Goal: Information Seeking & Learning: Learn about a topic

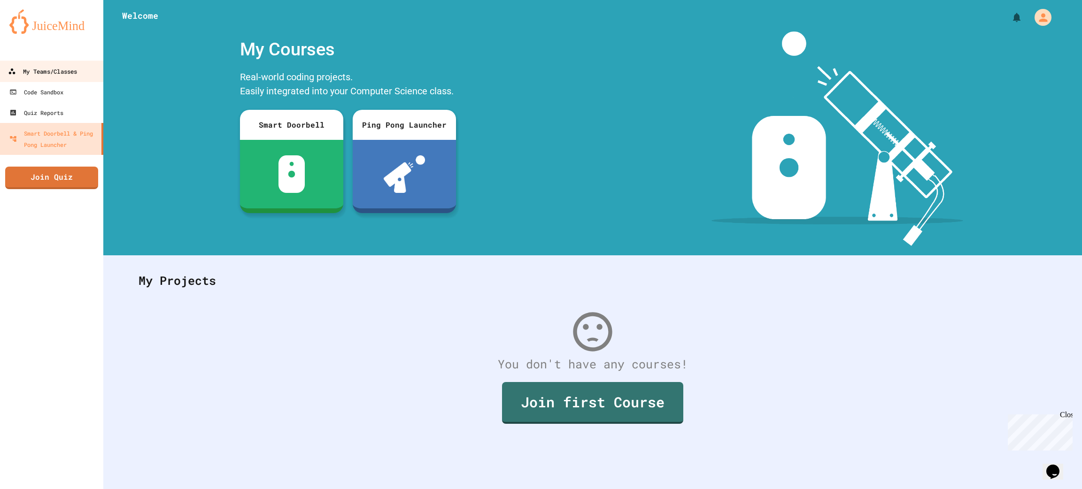
click at [68, 71] on div "My Teams/Classes" at bounding box center [42, 72] width 69 height 12
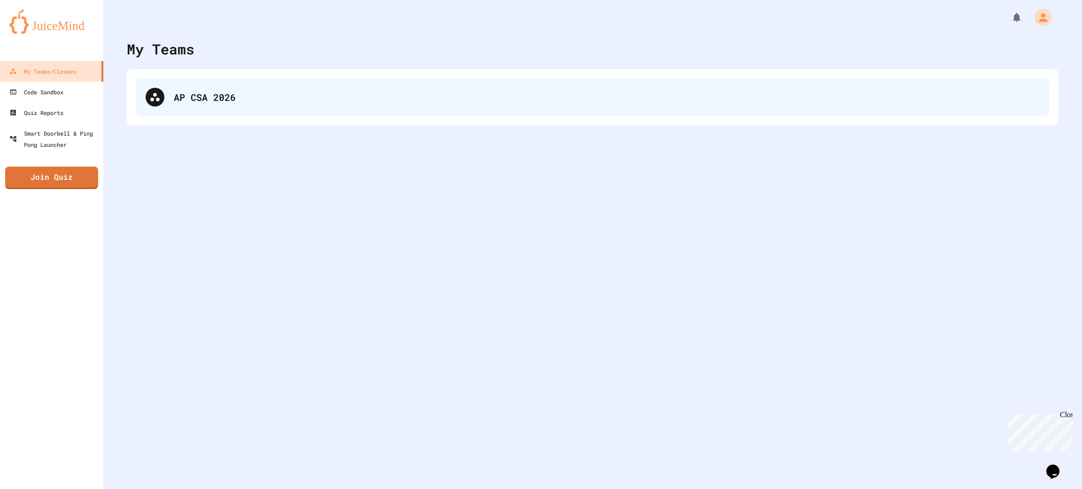
click at [233, 114] on div "AP CSA 2026" at bounding box center [592, 97] width 913 height 38
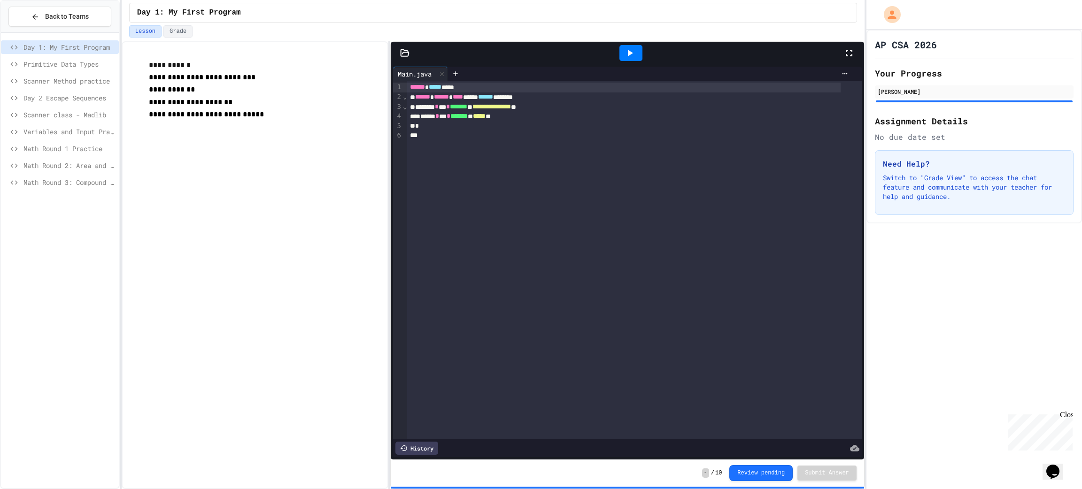
click at [69, 184] on span "Math Round 3: Compound Operators" at bounding box center [69, 182] width 92 height 10
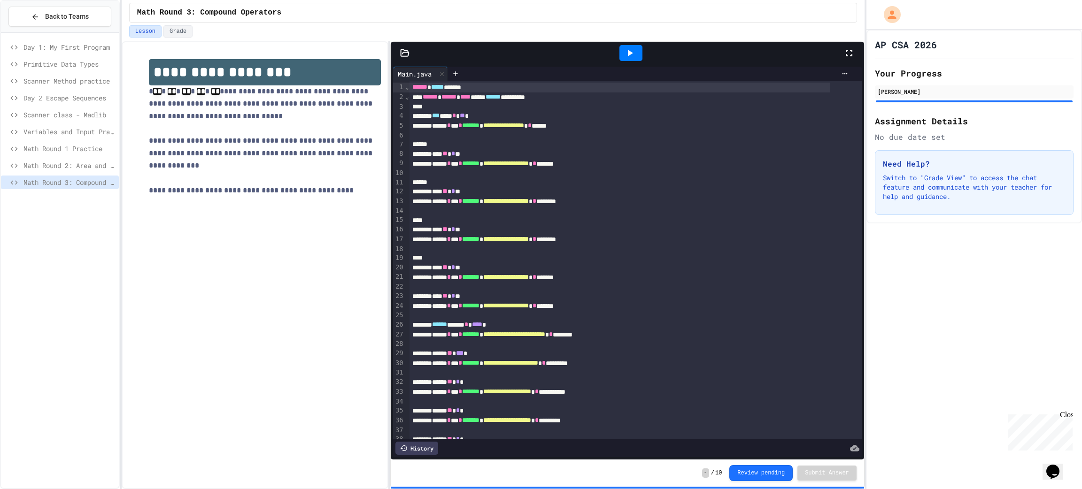
click at [44, 157] on div "Math Round 1 Practice" at bounding box center [60, 150] width 118 height 17
click at [48, 162] on span "Math Round 2: Area and Perimeter" at bounding box center [69, 166] width 92 height 10
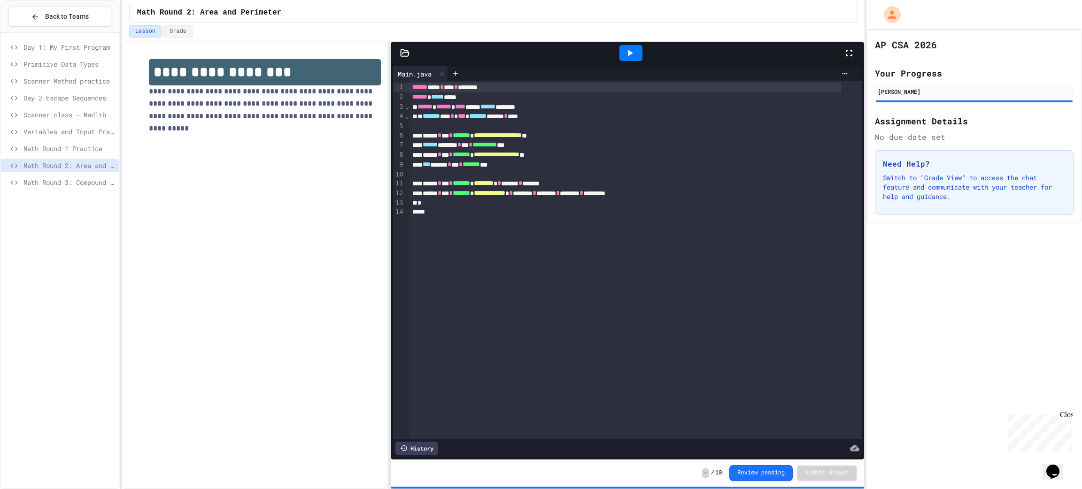
click at [56, 145] on span "Math Round 1 Practice" at bounding box center [69, 149] width 92 height 10
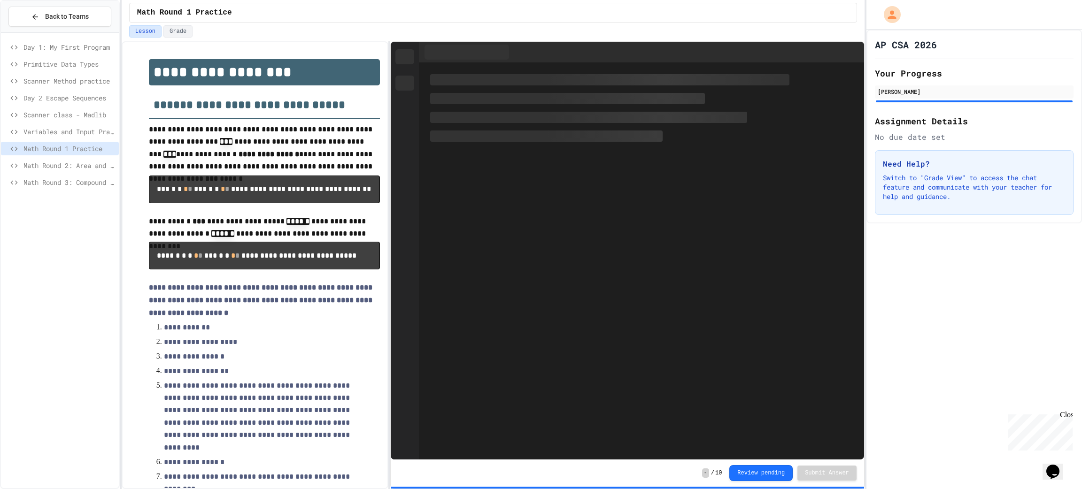
click at [47, 129] on span "Variables and Input Practice" at bounding box center [69, 132] width 92 height 10
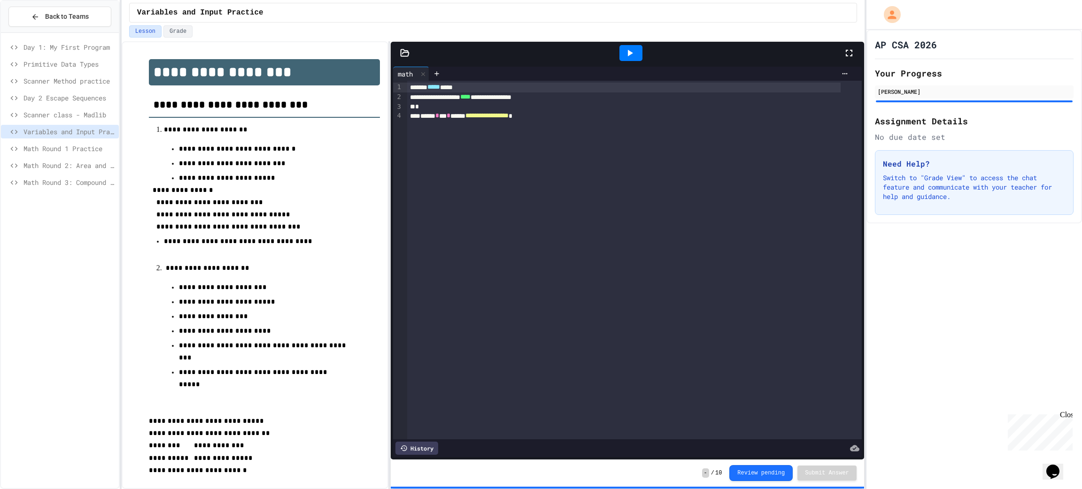
click at [46, 111] on span "Scanner class - Madlib" at bounding box center [69, 115] width 92 height 10
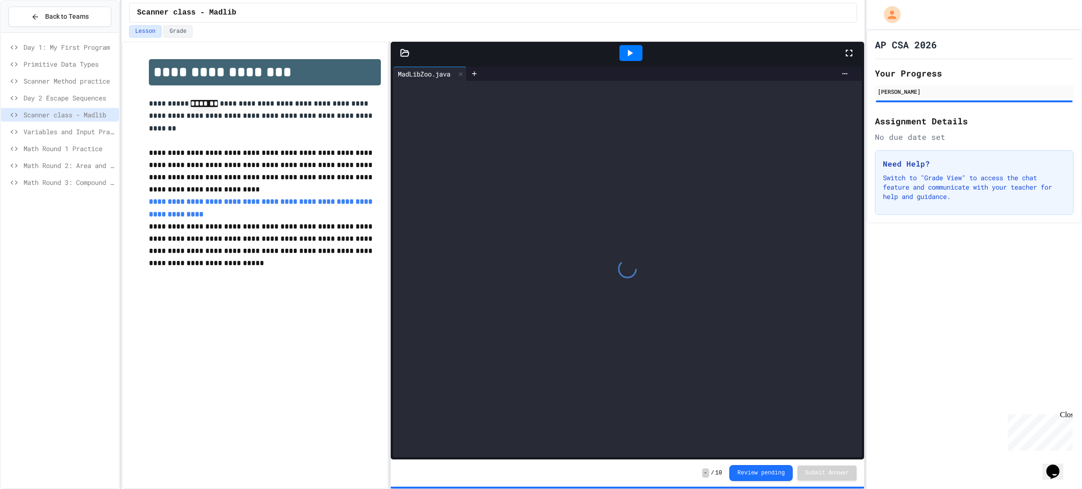
click at [49, 95] on span "Day 2 Escape Sequences" at bounding box center [69, 98] width 92 height 10
